Goal: Information Seeking & Learning: Learn about a topic

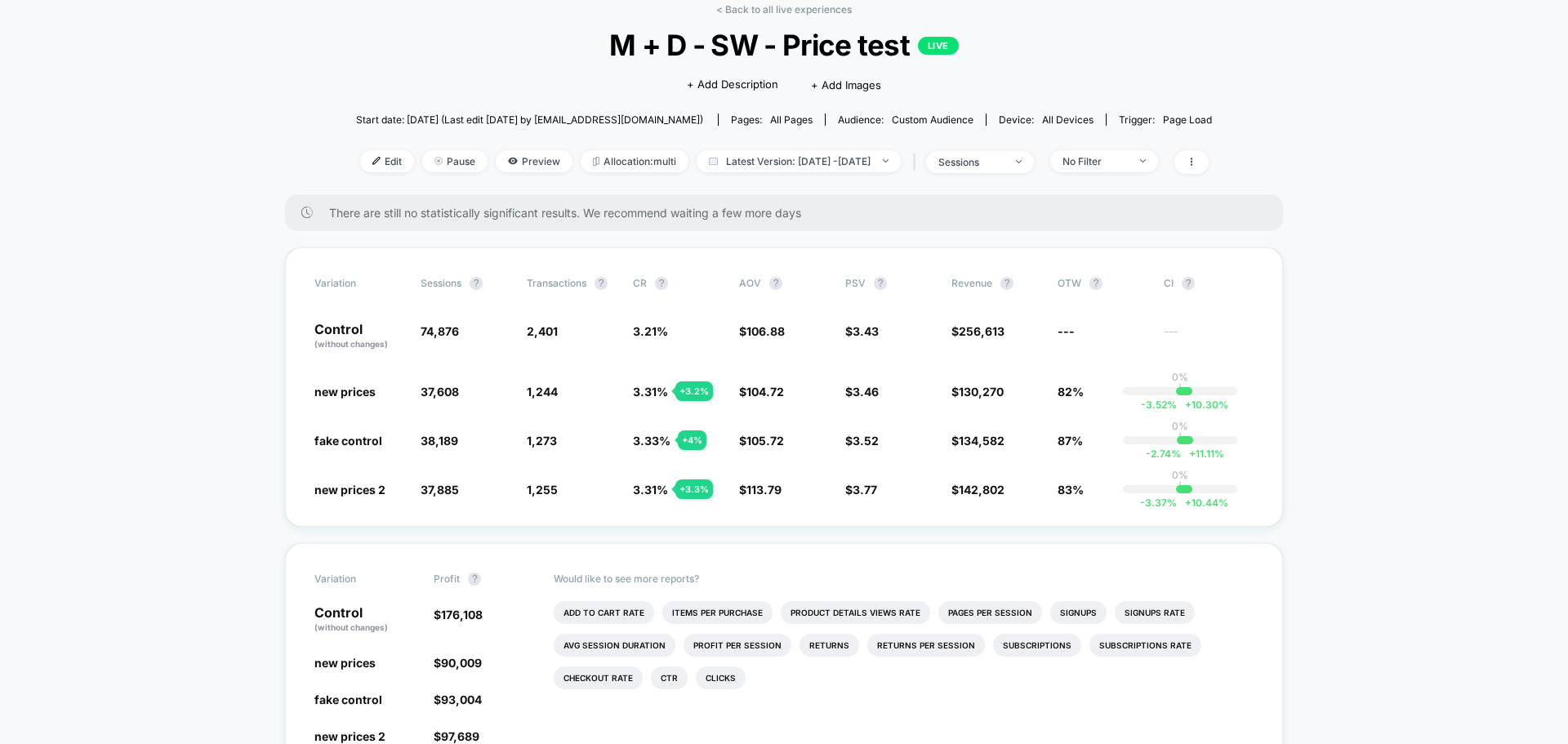
scroll to position [164, 0]
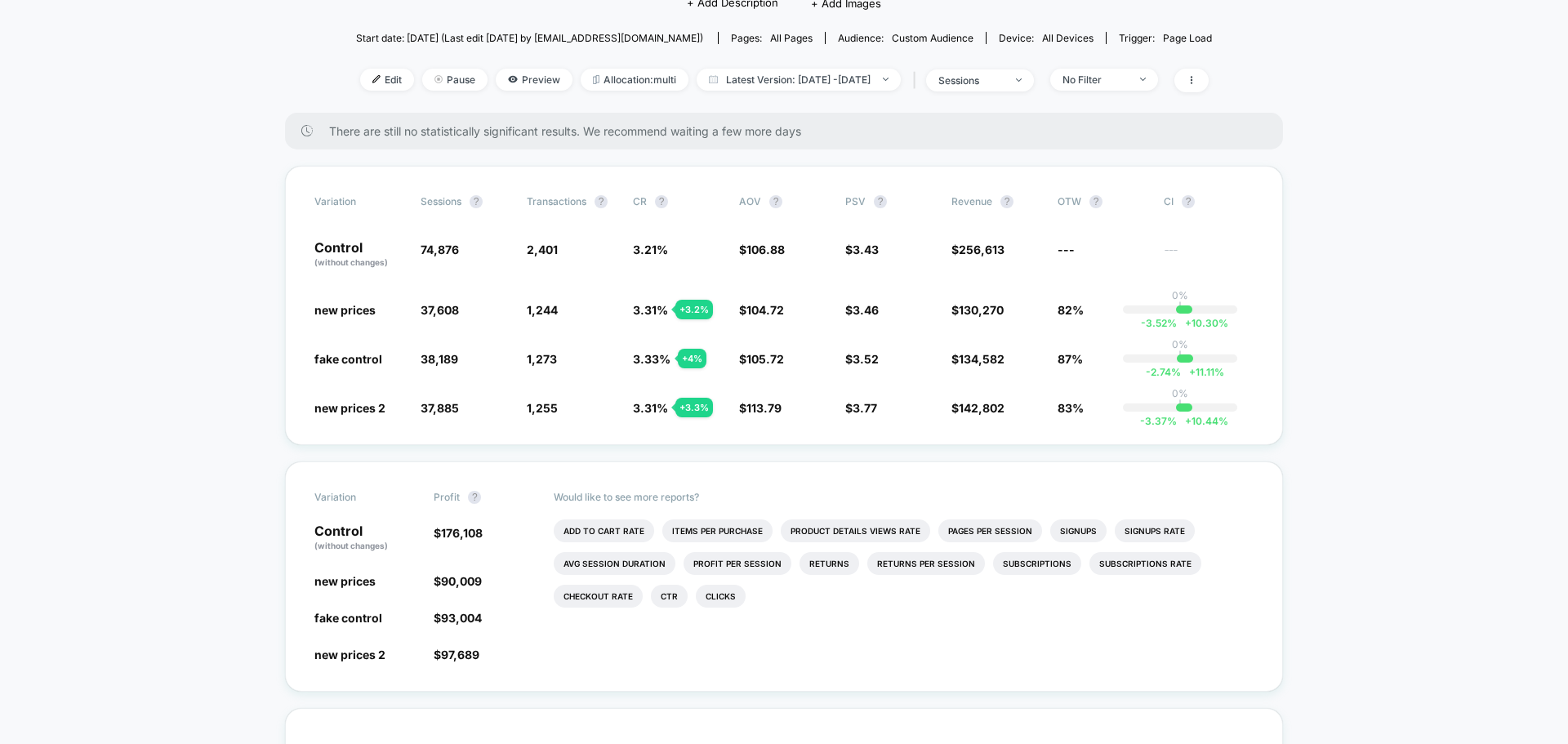
click at [802, 115] on div "There are still no statistically significant results. We recommend waiting a fe…" at bounding box center [784, 131] width 998 height 36
click at [800, 131] on span "There are still no statistically significant results. We recommend waiting a fe…" at bounding box center [789, 132] width 921 height 14
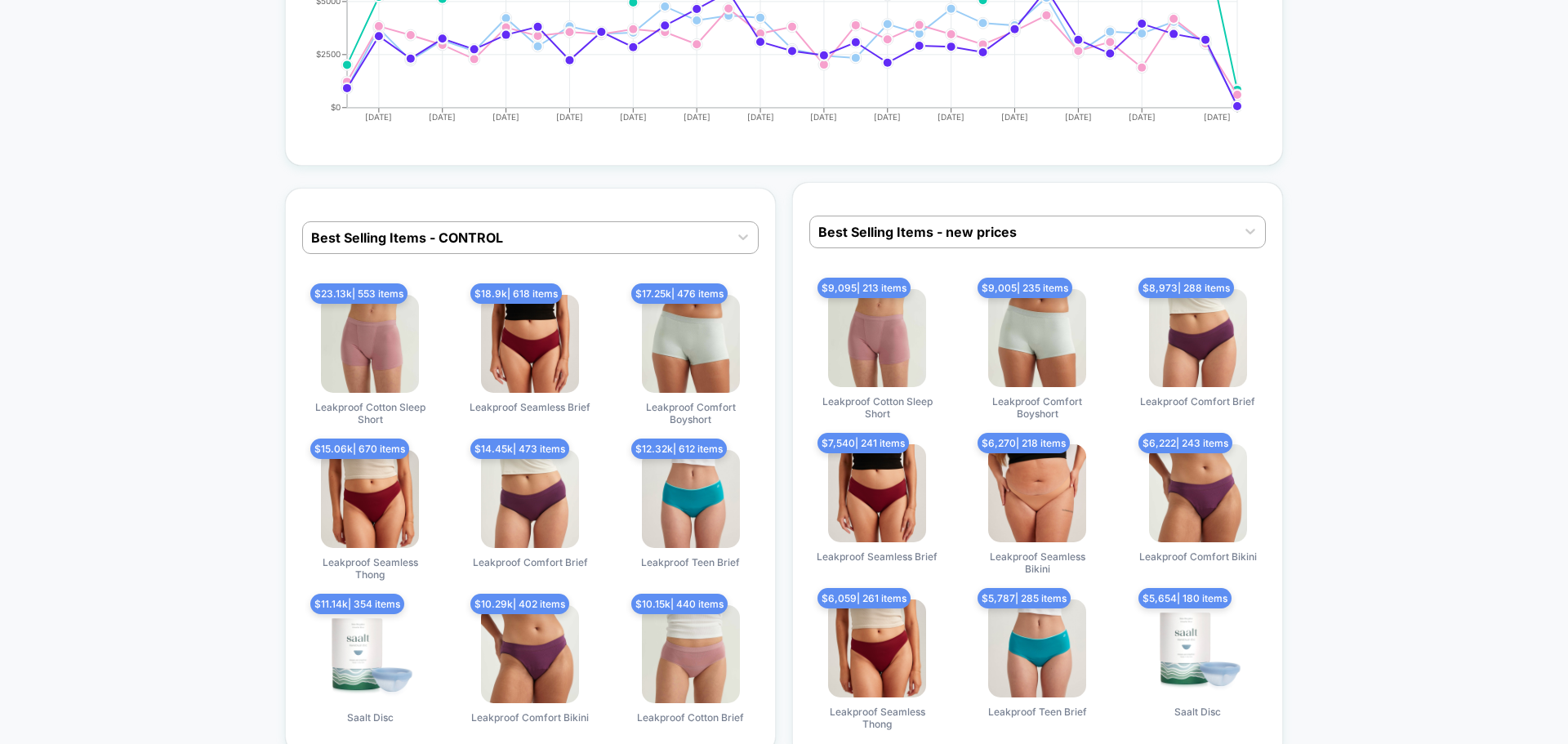
scroll to position [2369, 0]
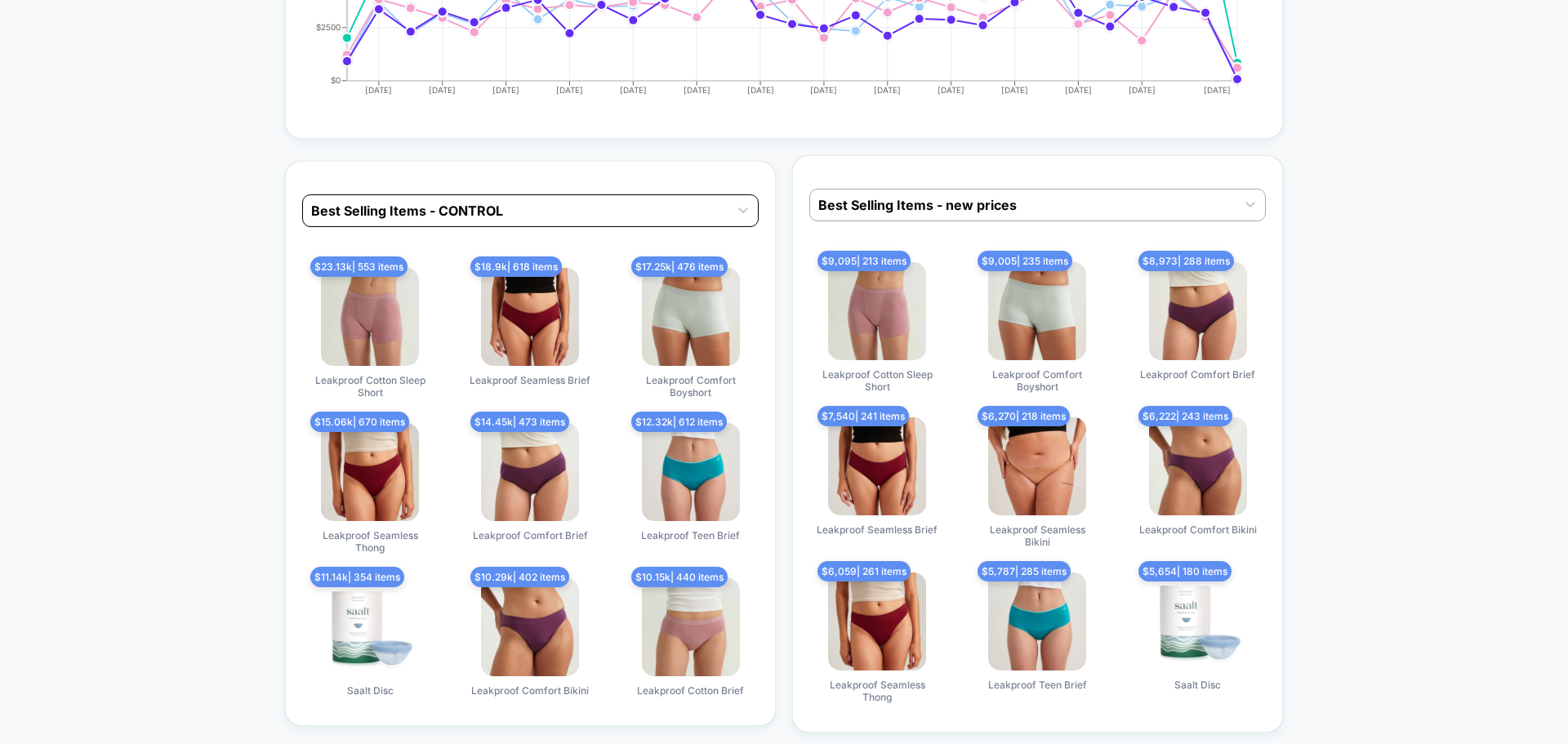
click at [489, 214] on div at bounding box center [516, 211] width 409 height 20
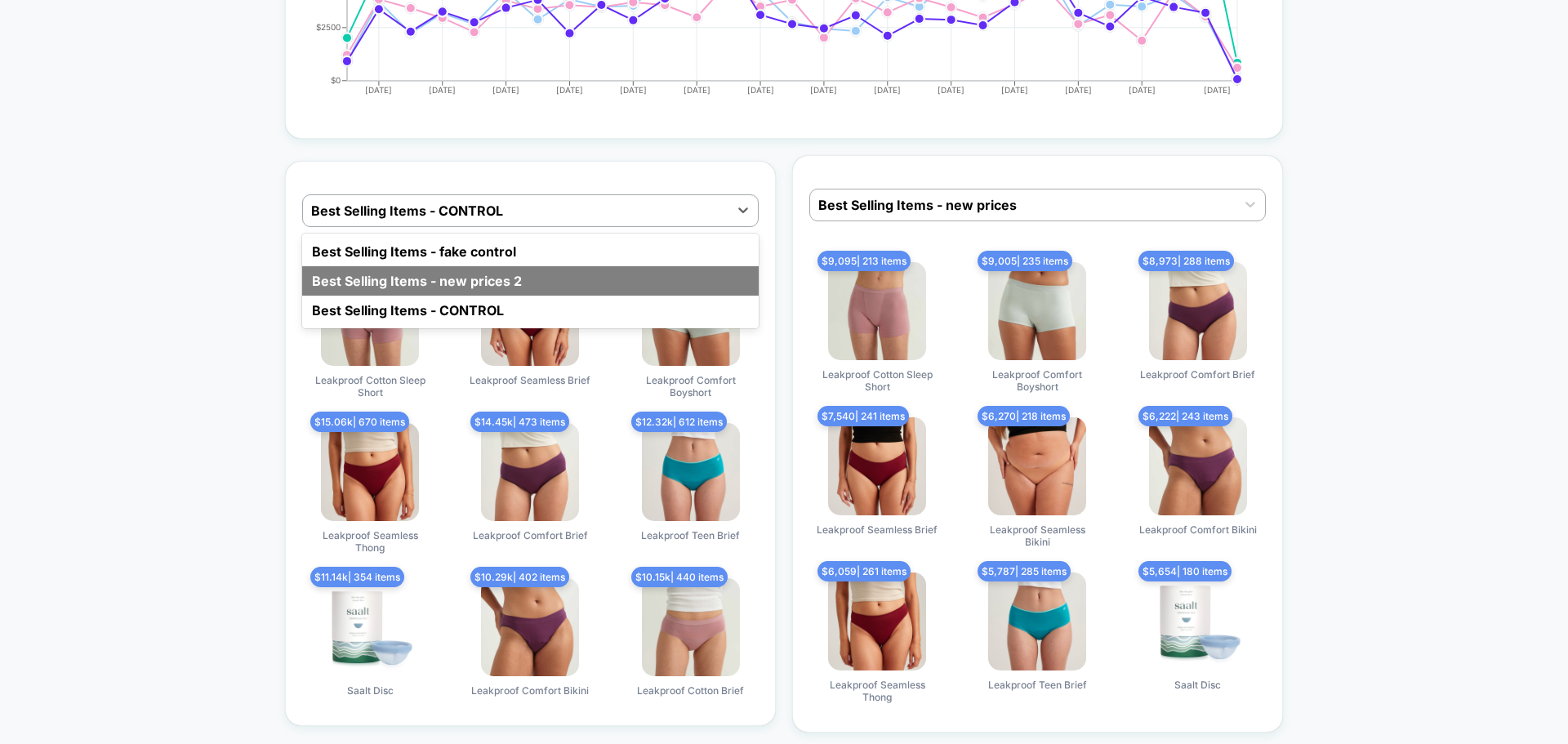
click at [483, 282] on div "Best Selling Items - new prices 2" at bounding box center [530, 280] width 457 height 29
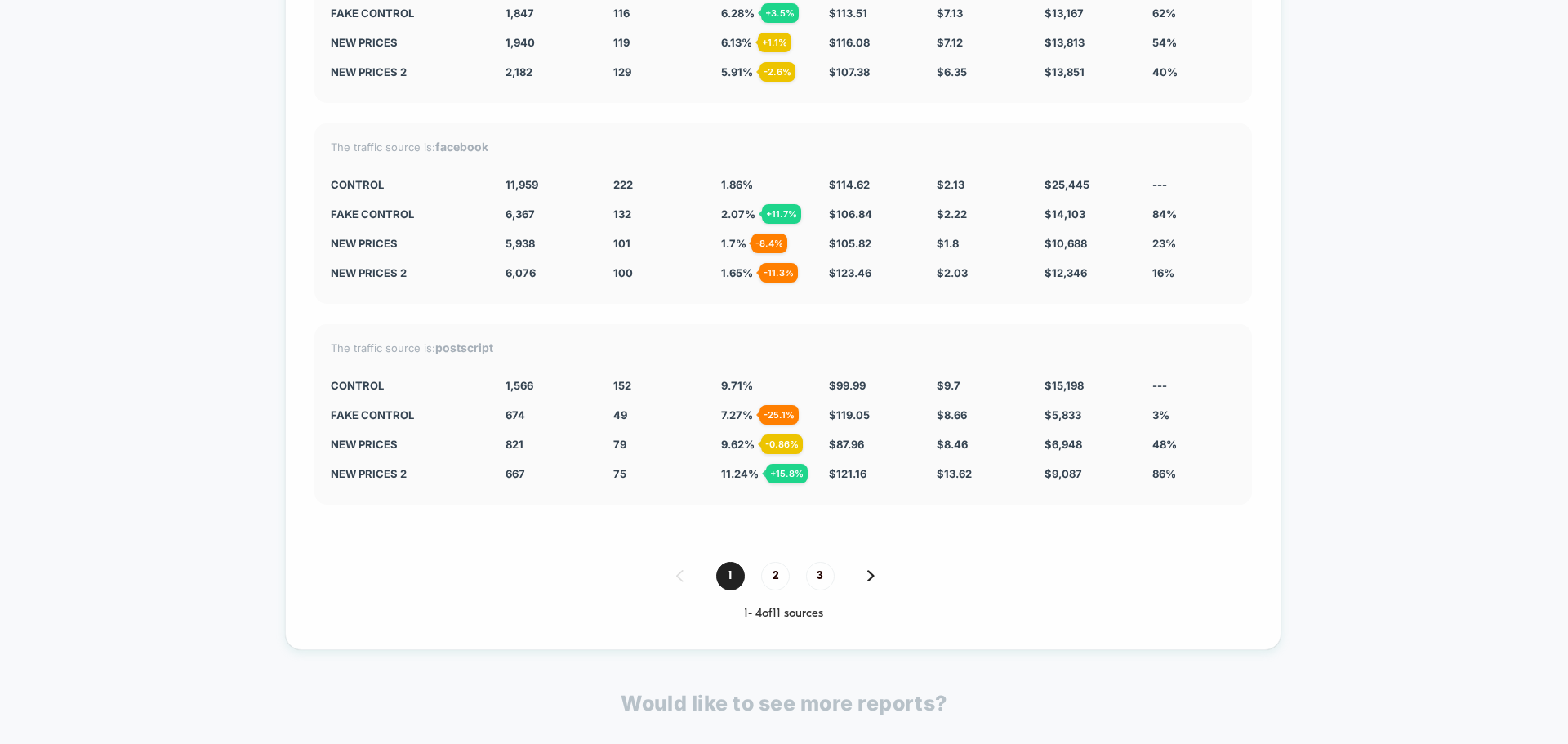
scroll to position [3513, 0]
click at [773, 574] on span "2" at bounding box center [775, 574] width 28 height 28
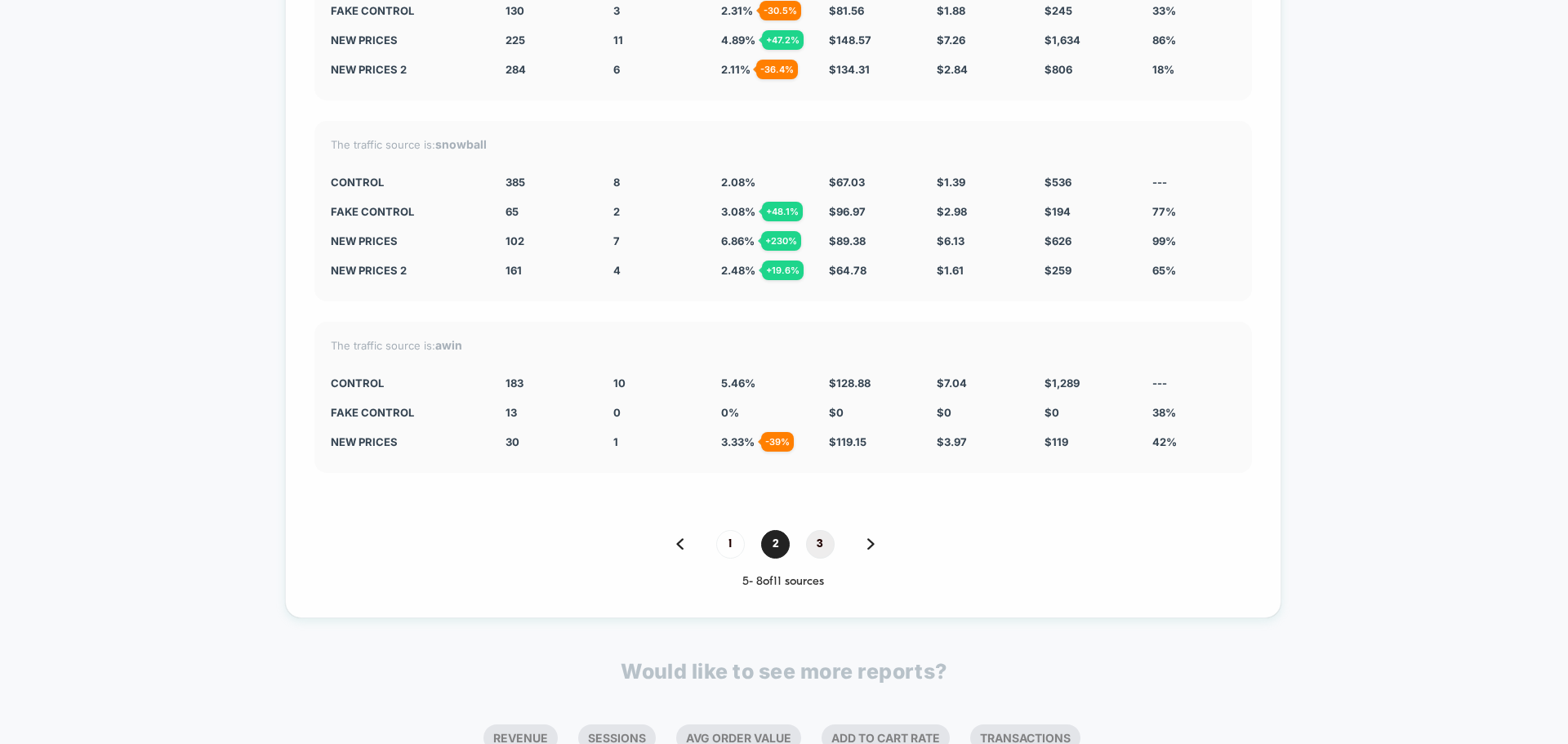
click at [823, 539] on span "3" at bounding box center [820, 545] width 28 height 28
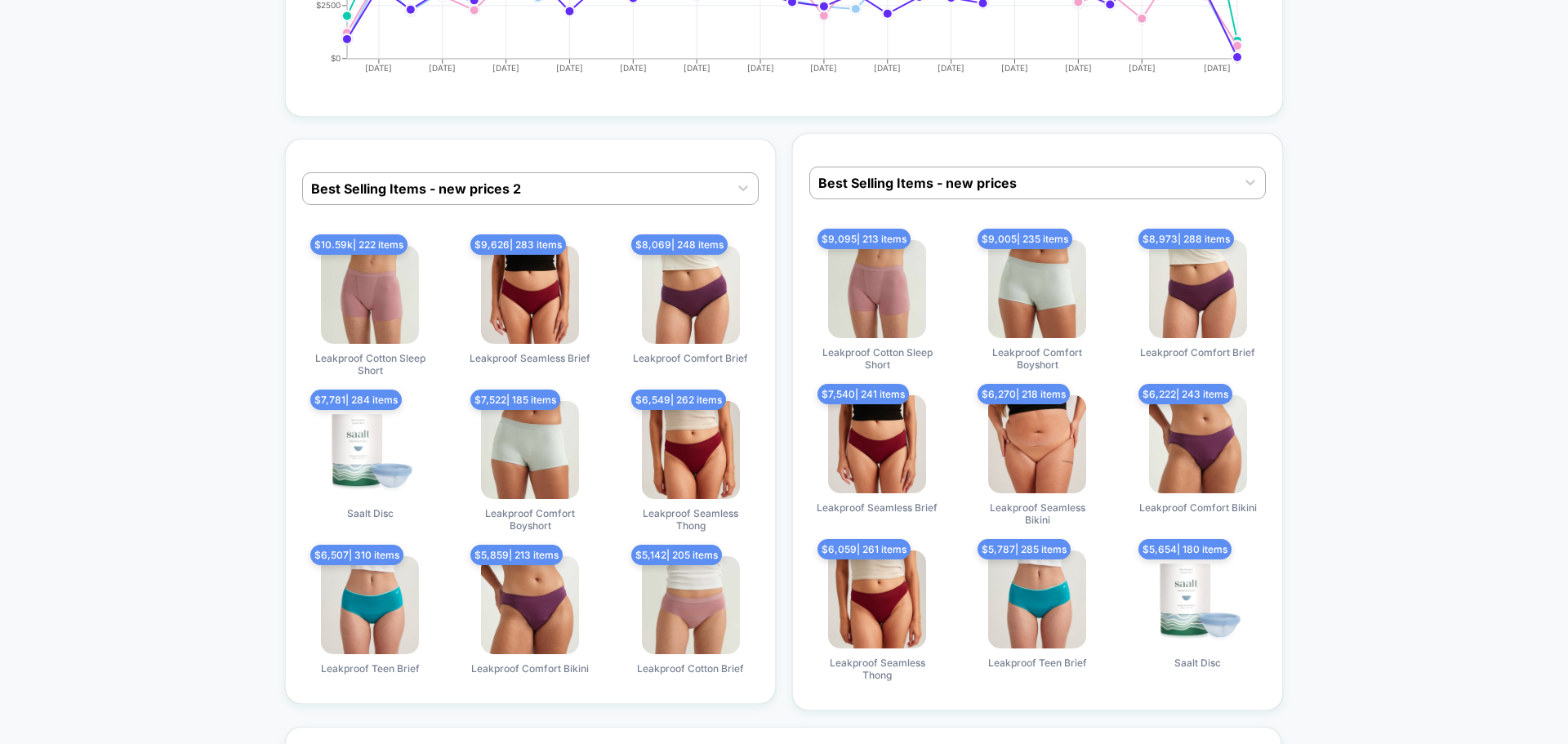
scroll to position [2451, 0]
